Goal: Information Seeking & Learning: Check status

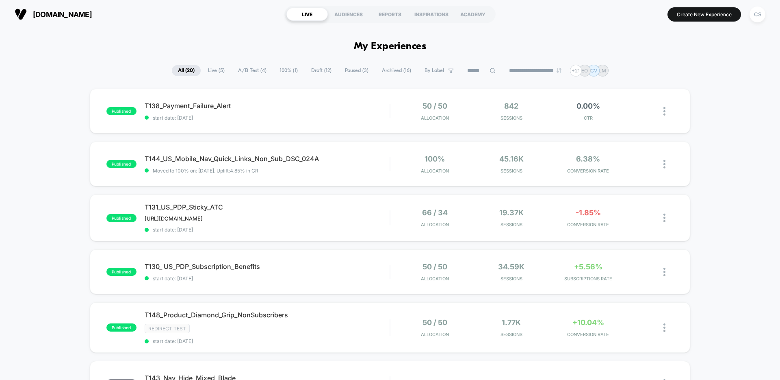
scroll to position [11, 0]
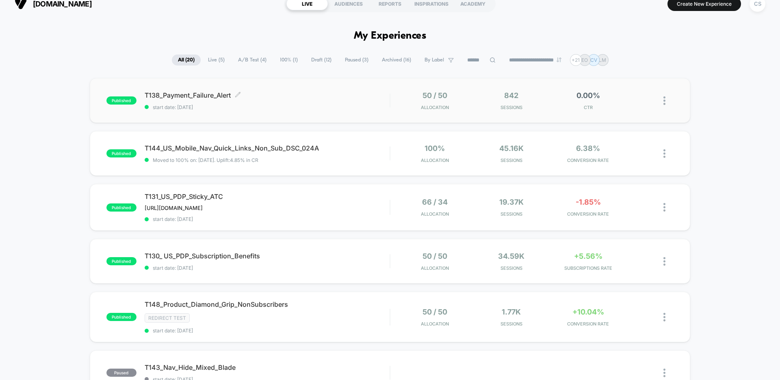
click at [342, 108] on span "start date: [DATE]" at bounding box center [267, 107] width 245 height 6
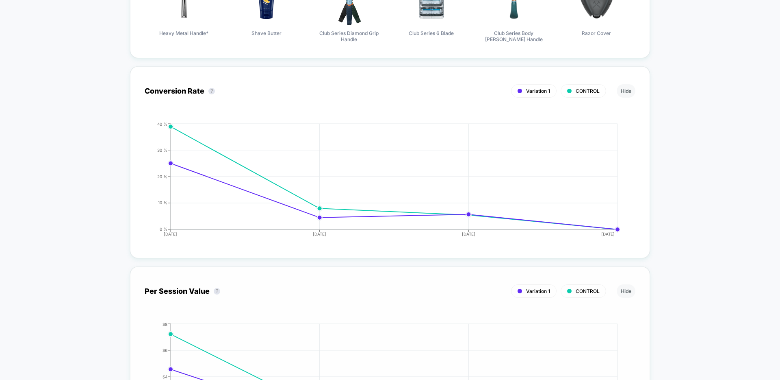
scroll to position [597, 0]
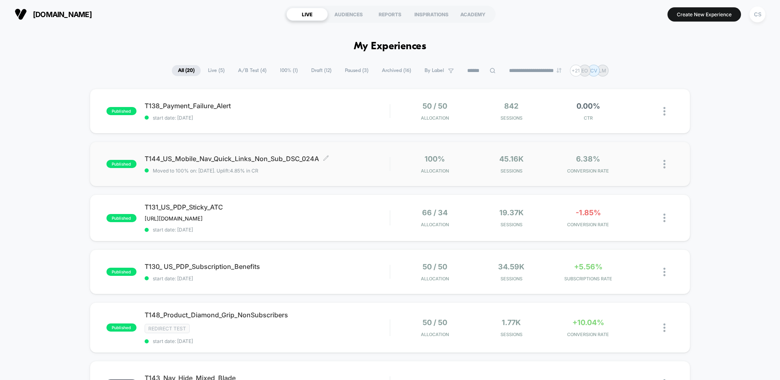
click at [360, 163] on div "T144_US_Mobile_Nav_Quick_Links_Non_Sub_DSC_024A Click to edit experience detail…" at bounding box center [267, 163] width 245 height 19
click at [359, 162] on div "T144_US_Mobile_Nav_Quick_Links_Non_Sub_DSC_024A Moved to 100% on: [DATE] . Upli…" at bounding box center [267, 163] width 245 height 19
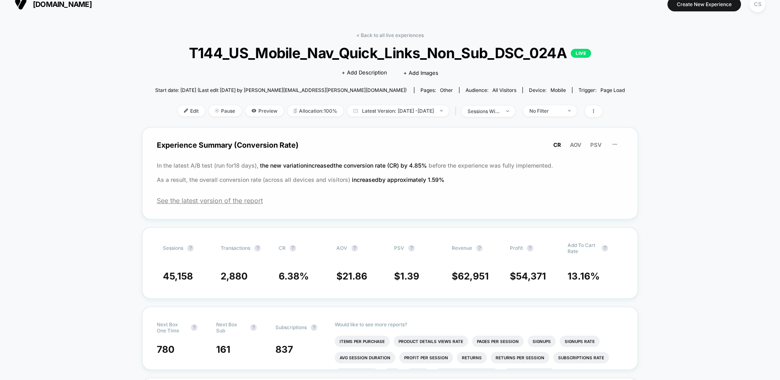
scroll to position [18, 0]
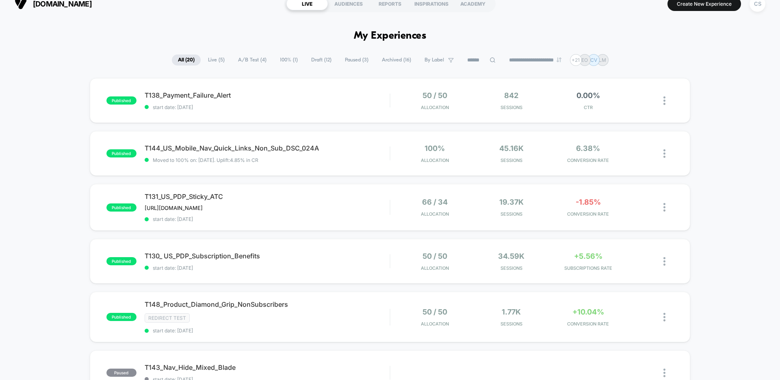
scroll to position [21, 0]
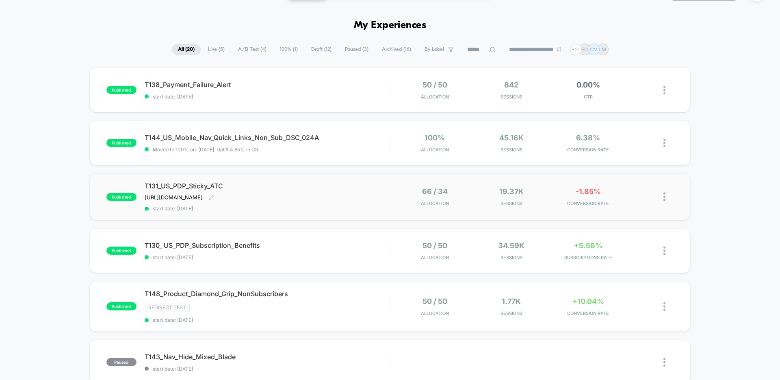
click at [333, 194] on div "T131_US_PDP_Sticky_ATC [URL][DOMAIN_NAME] Click to edit experience details [URL…" at bounding box center [267, 197] width 245 height 30
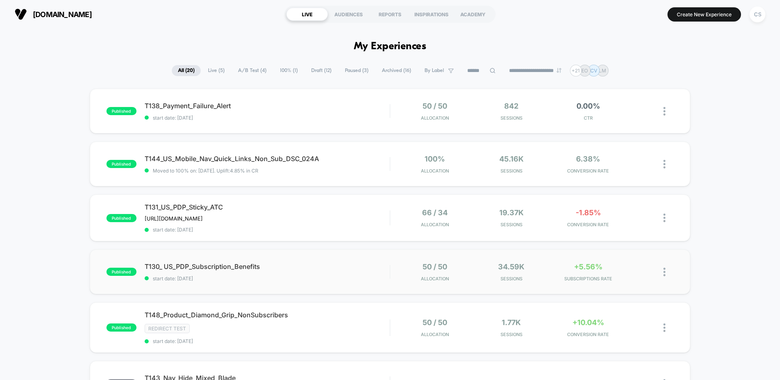
scroll to position [5, 0]
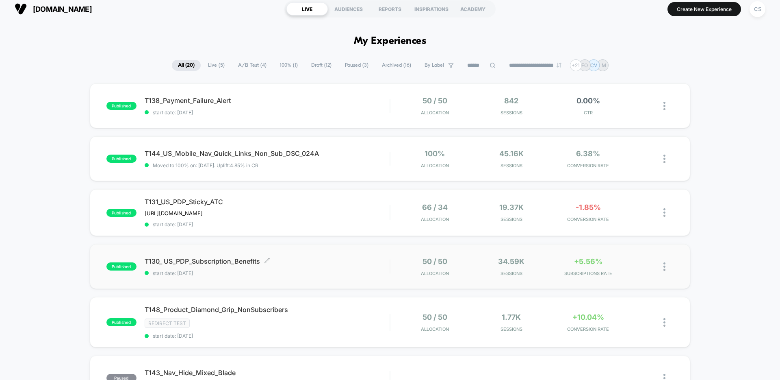
click at [338, 257] on span "T130_ US_PDP_Subscription_Benefits Click to edit experience details" at bounding box center [267, 261] width 245 height 8
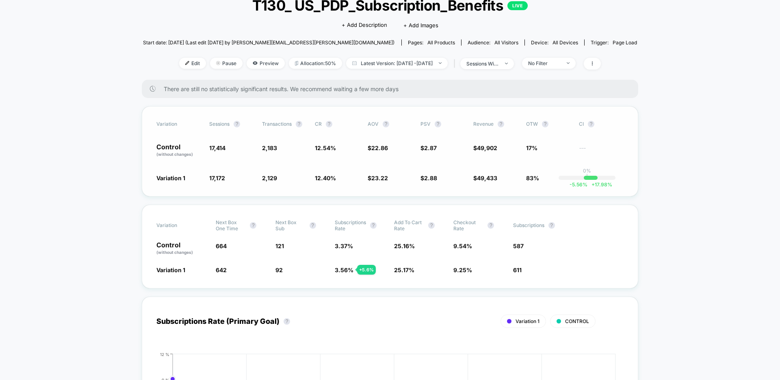
scroll to position [63, 0]
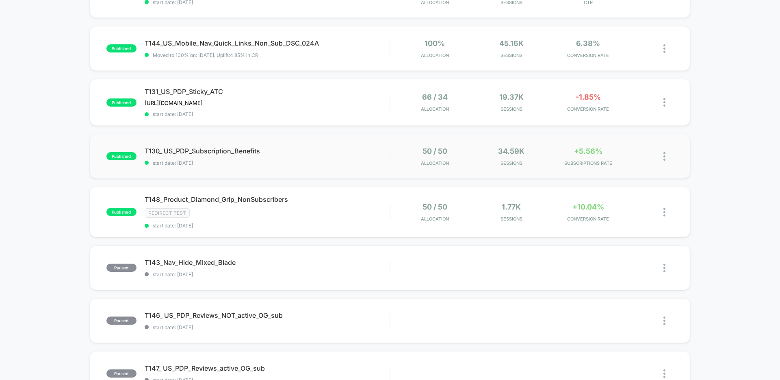
scroll to position [157, 0]
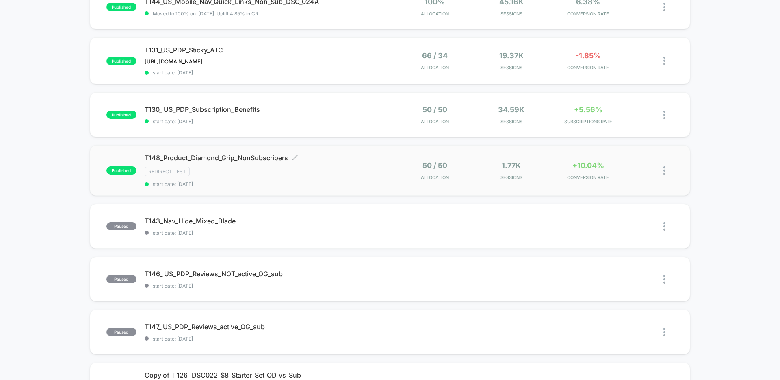
click at [372, 169] on div "Redirect Test" at bounding box center [267, 171] width 245 height 9
